Goal: Transaction & Acquisition: Subscribe to service/newsletter

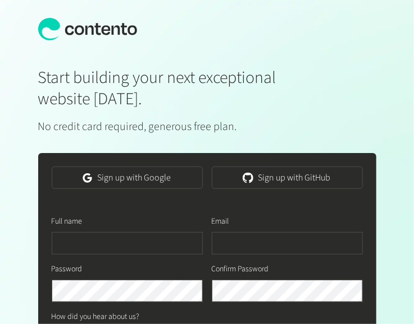
scroll to position [0, 347]
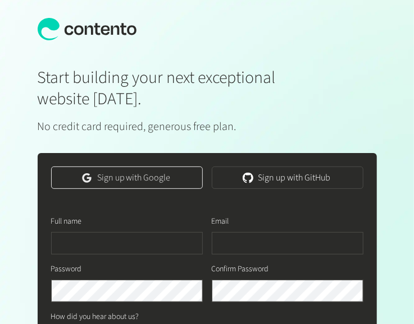
click at [166, 176] on link "Sign up with Google" at bounding box center [127, 178] width 152 height 22
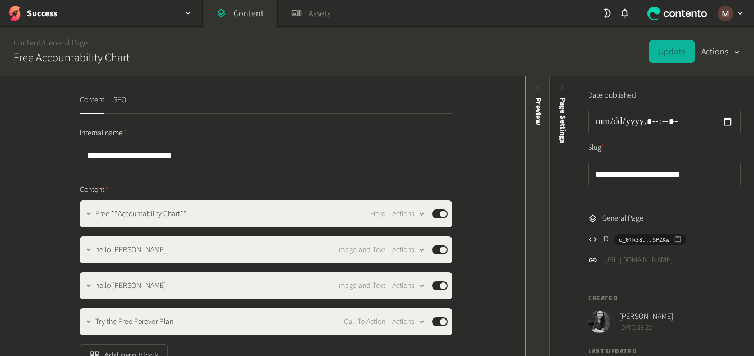
click at [419, 90] on icon at bounding box center [539, 88] width 10 height 10
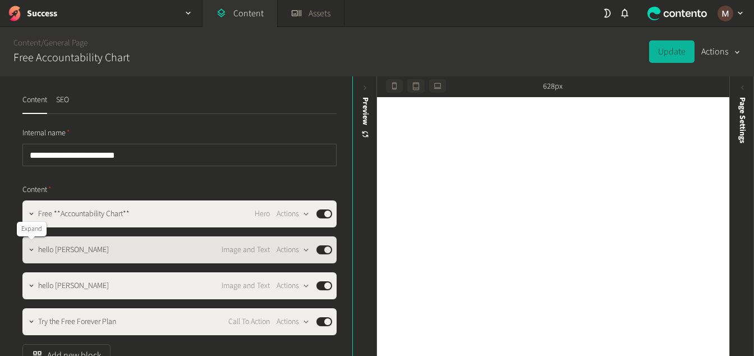
click at [34, 247] on icon "button" at bounding box center [31, 250] width 8 height 8
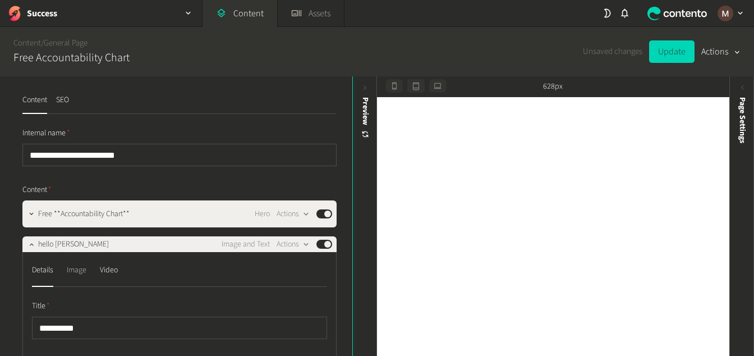
click at [75, 270] on div "Image" at bounding box center [77, 270] width 20 height 18
click at [304, 47] on div "Content / General Page Free Accountability Chart Unsaved changes Update Actions" at bounding box center [377, 51] width 754 height 49
click at [225, 54] on div "Content / General Page Free Accountability Chart Unsaved changes Update Actions" at bounding box center [377, 51] width 754 height 49
click at [419, 62] on div "Content / General Page Free Accountability Chart Unsaved changes Update Actions" at bounding box center [377, 51] width 754 height 49
